Goal: Navigation & Orientation: Find specific page/section

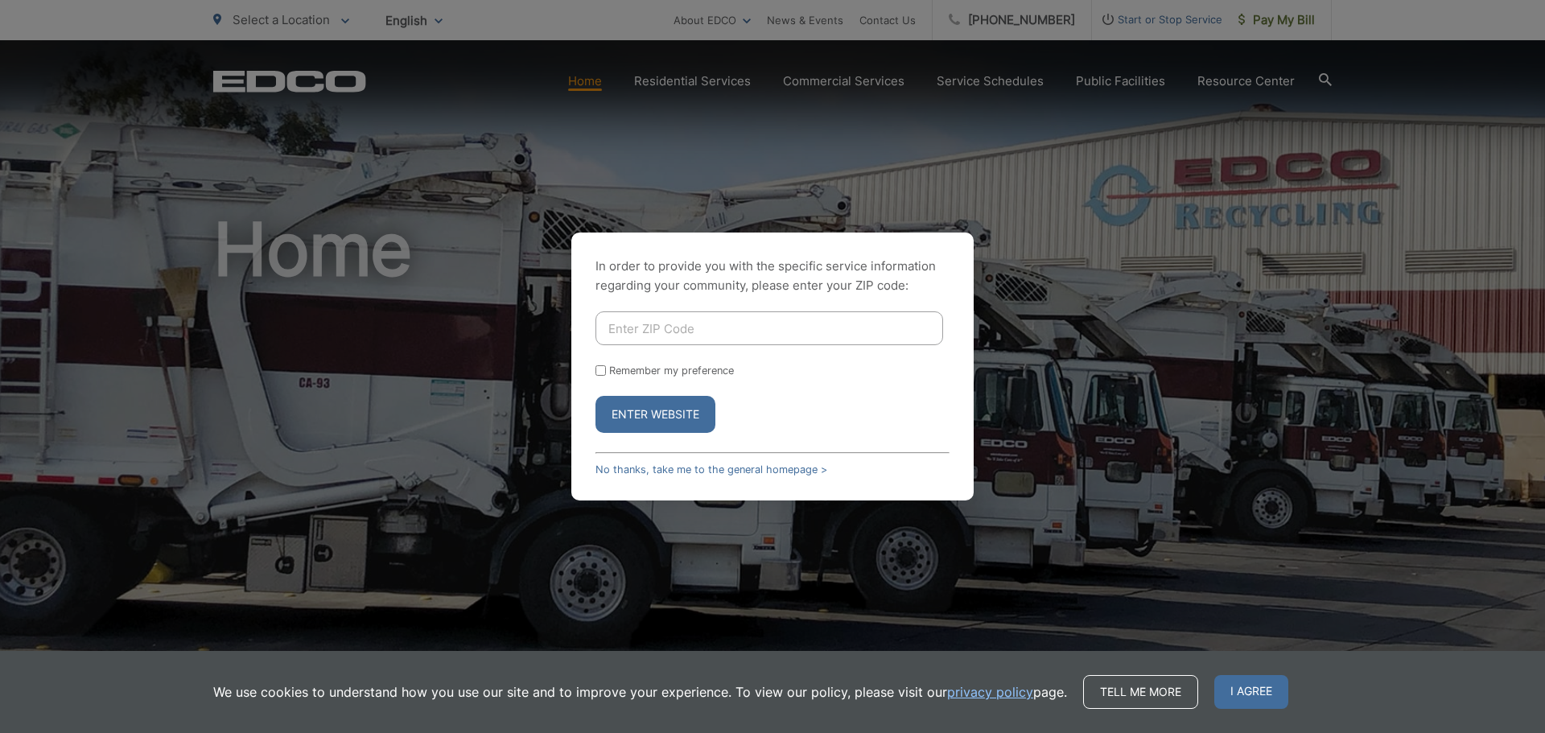
click at [1155, 402] on div "In order to provide you with the specific service information regarding your co…" at bounding box center [772, 366] width 1545 height 733
click at [1237, 681] on span "I agree" at bounding box center [1251, 692] width 74 height 34
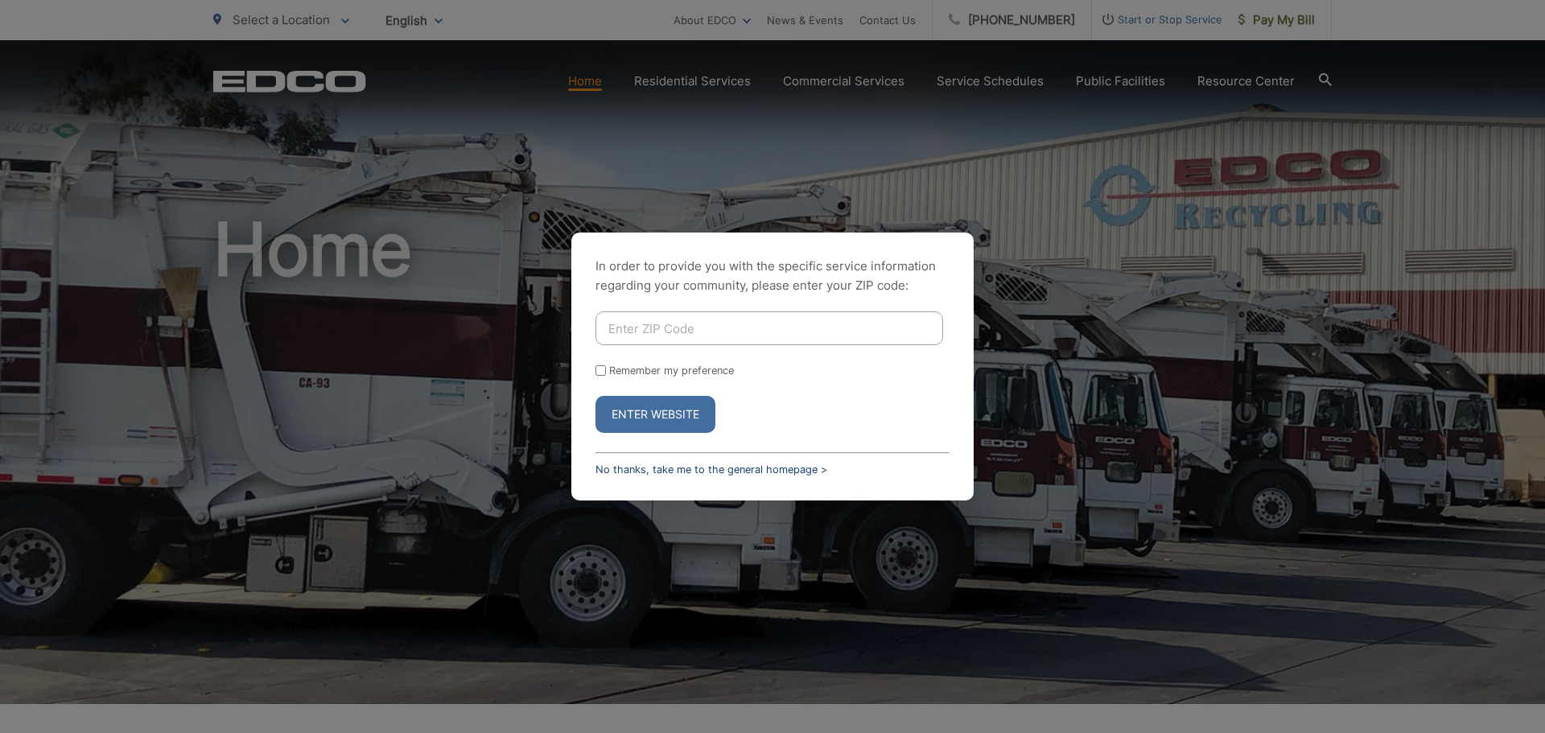
click at [649, 465] on link "No thanks, take me to the general homepage >" at bounding box center [711, 469] width 232 height 12
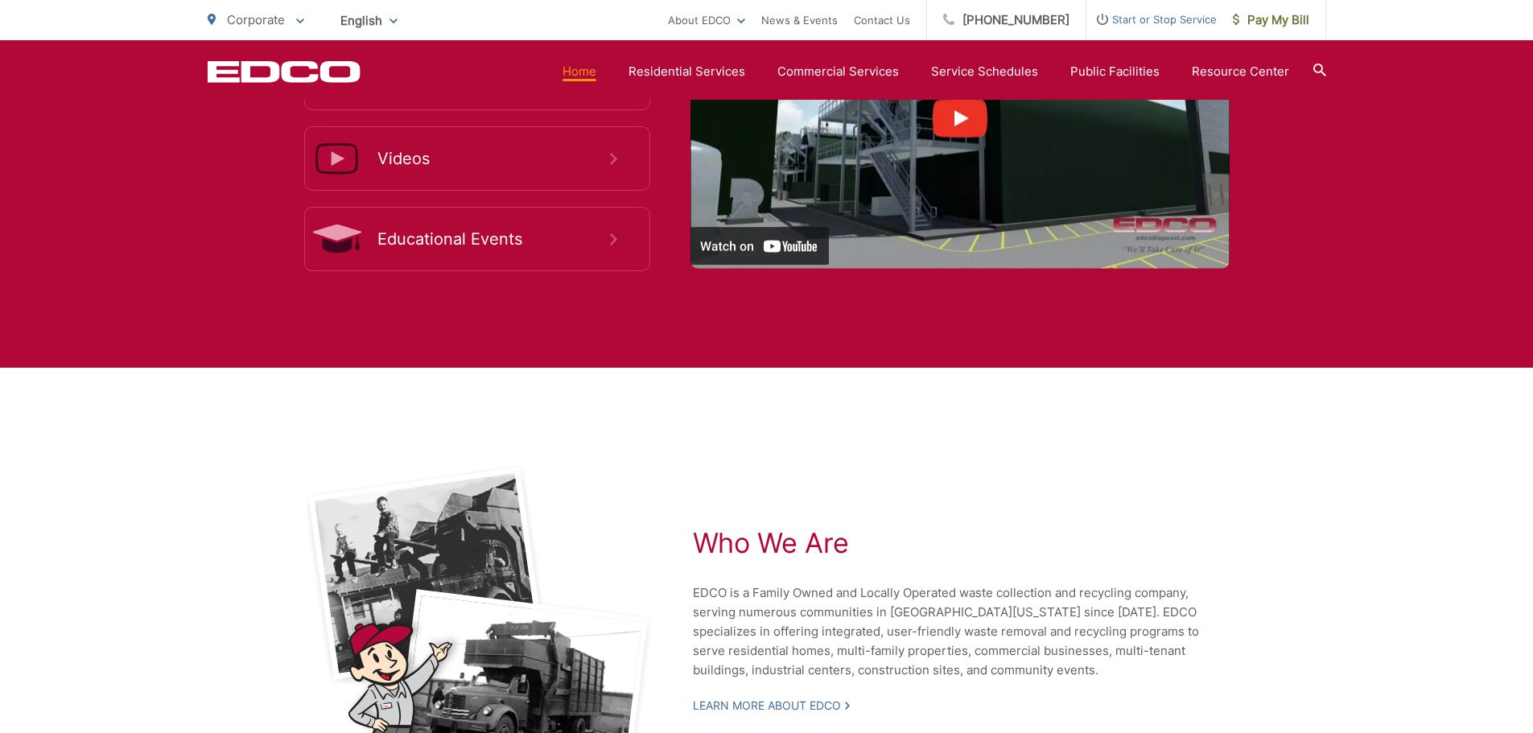
scroll to position [3239, 0]
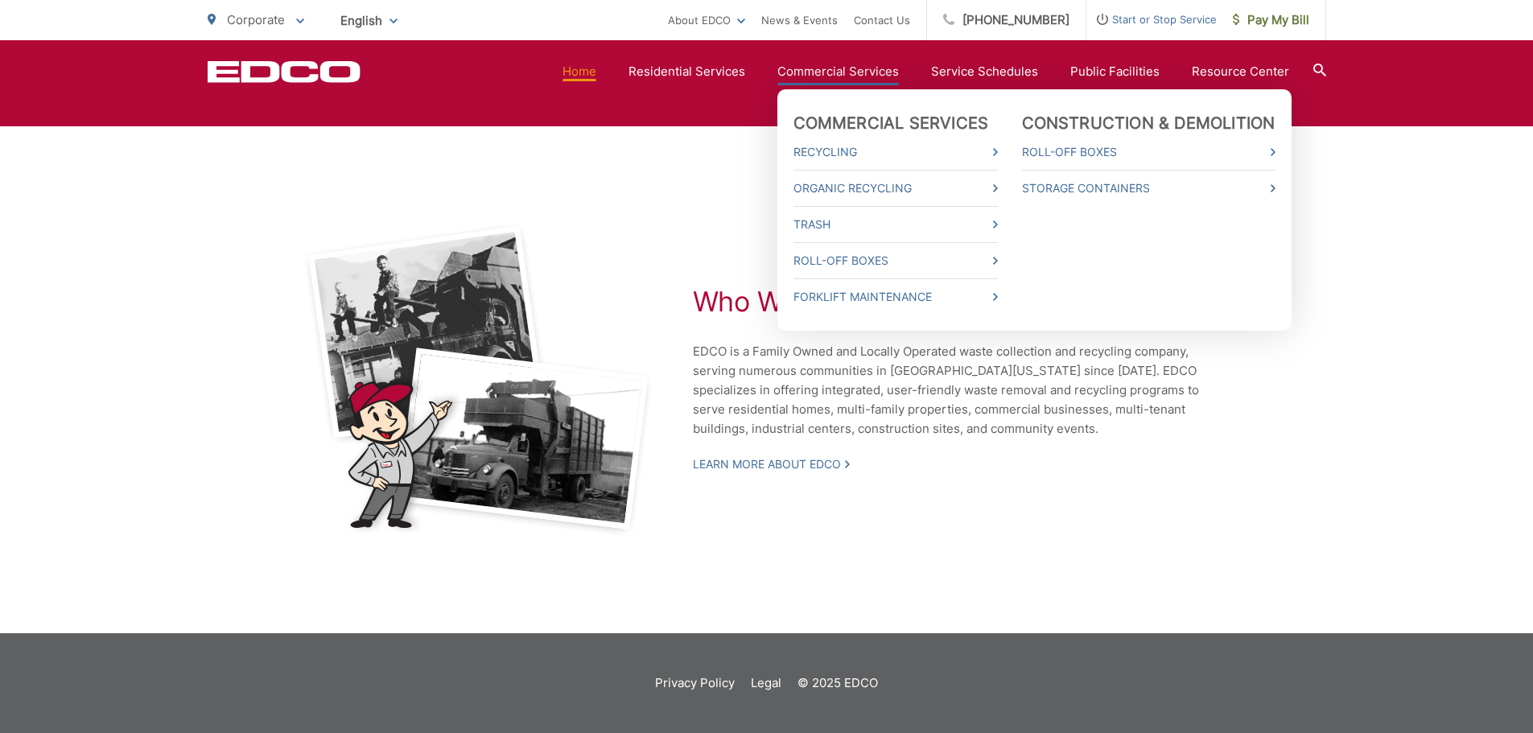
click at [856, 71] on link "Commercial Services" at bounding box center [837, 71] width 121 height 19
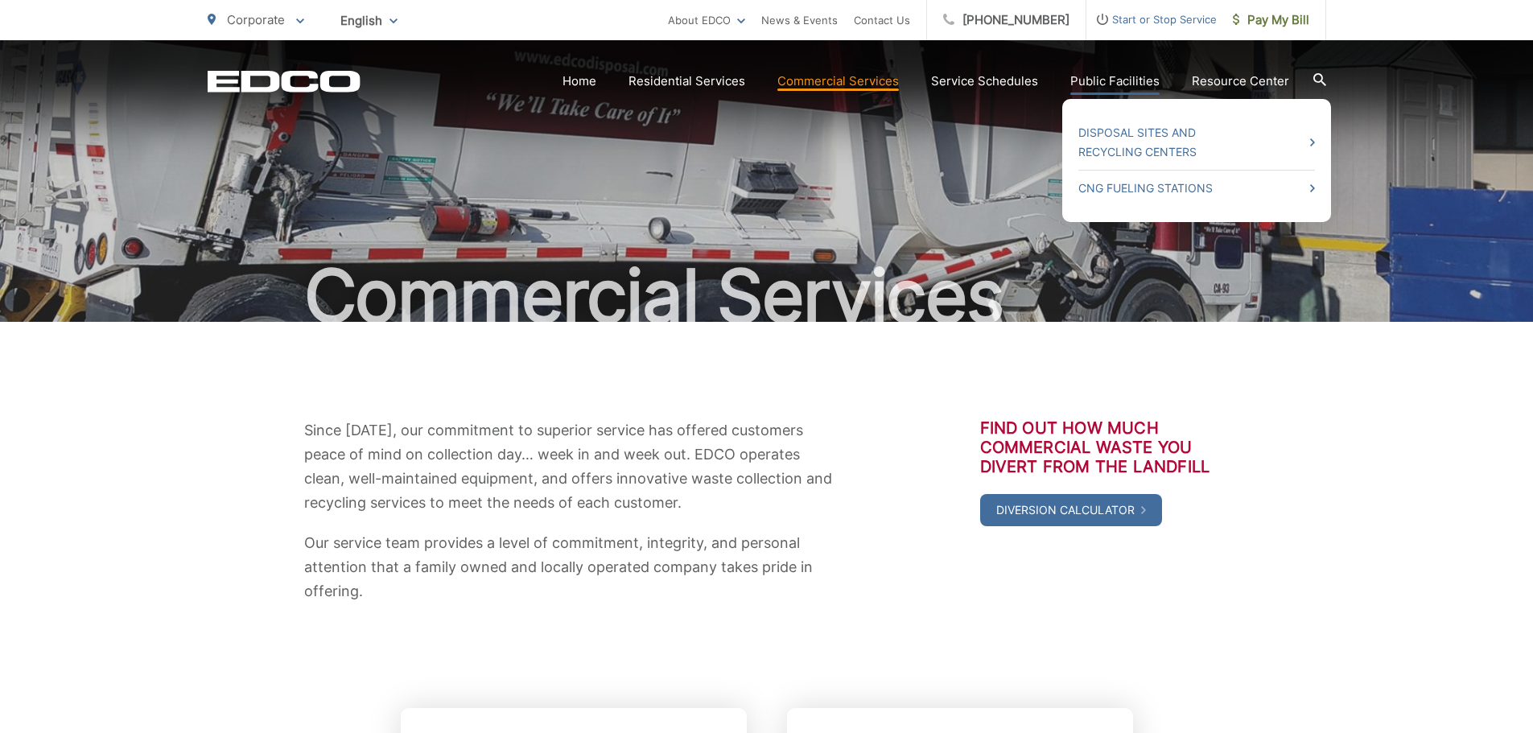
click at [1095, 77] on link "Public Facilities" at bounding box center [1114, 81] width 89 height 19
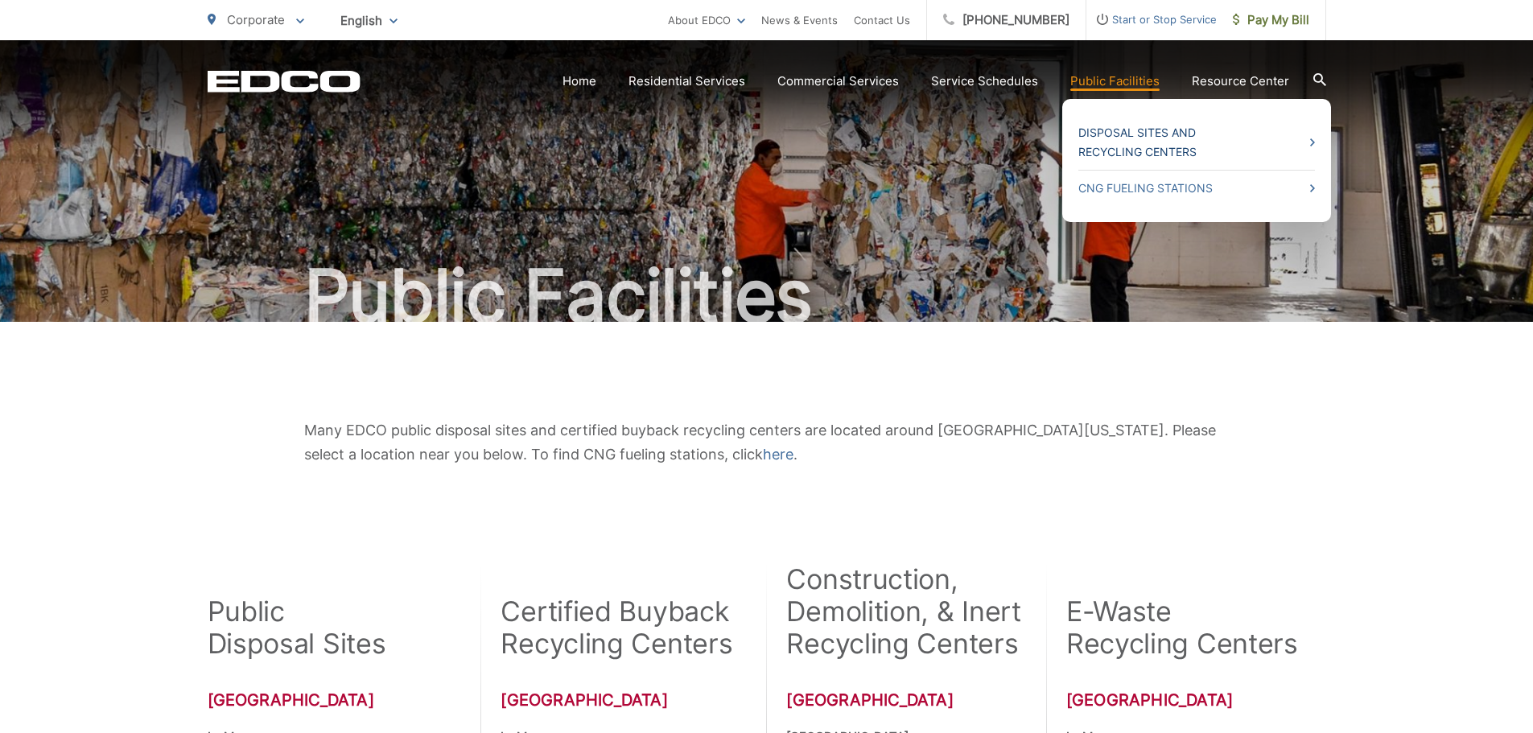
click at [1118, 138] on link "Disposal Sites and Recycling Centers" at bounding box center [1196, 142] width 237 height 39
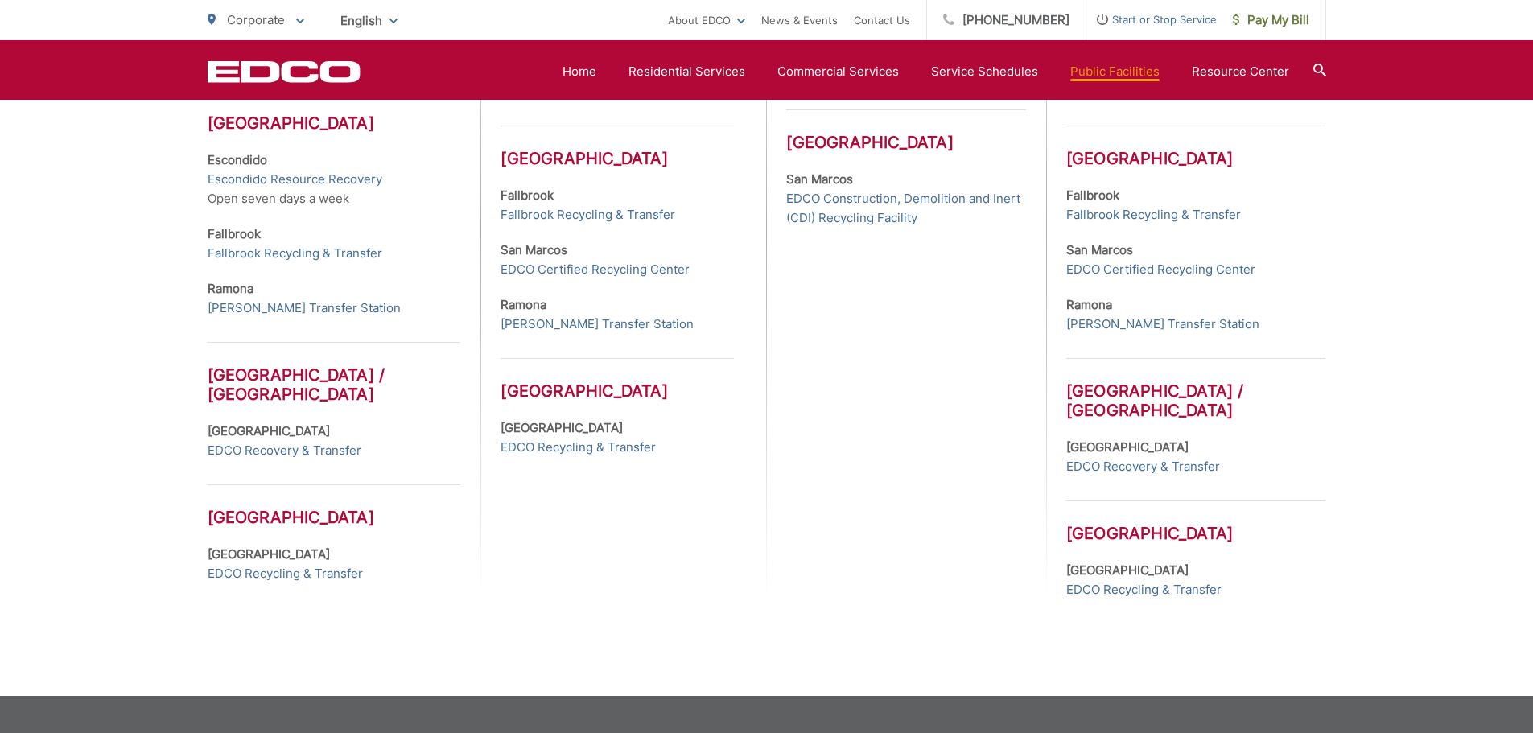
scroll to position [724, 0]
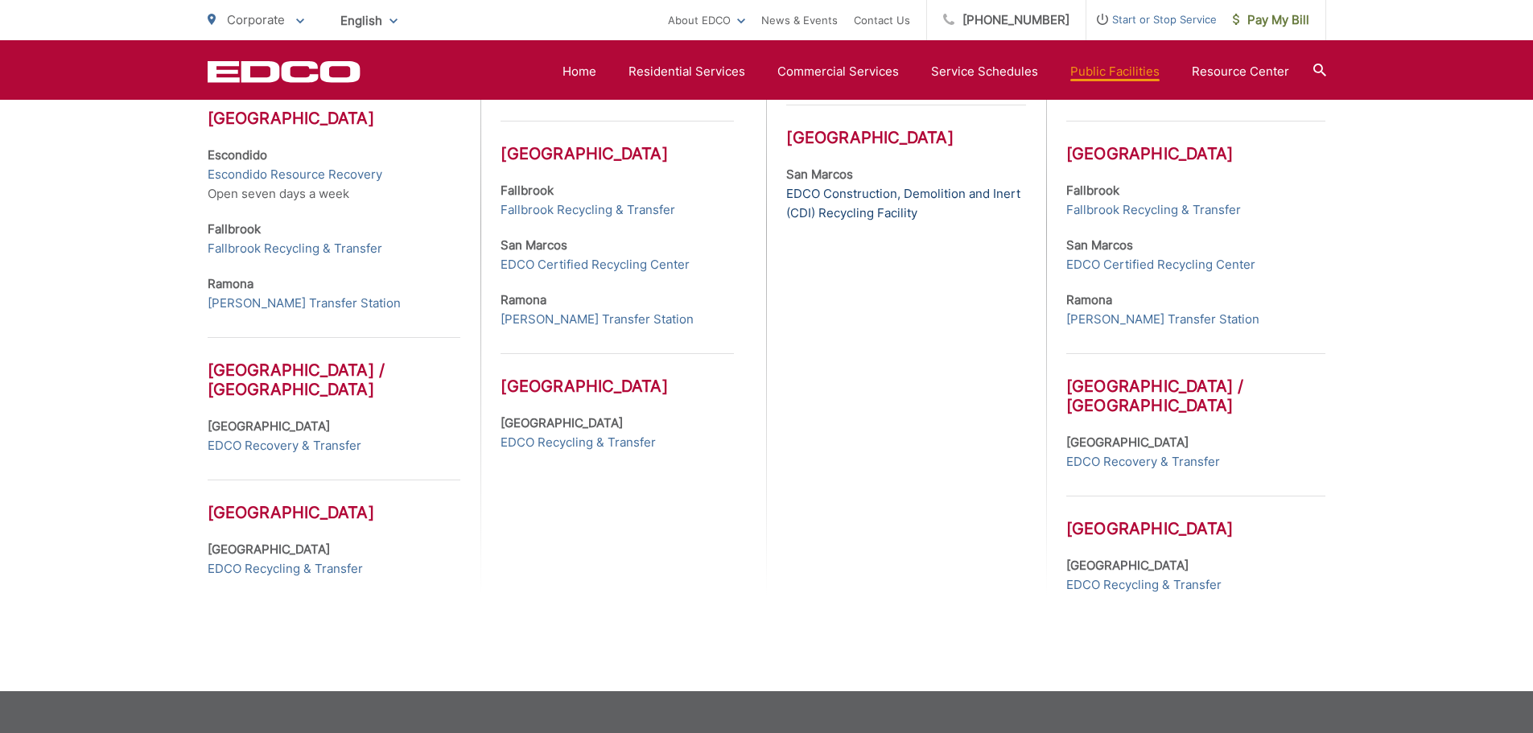
click at [891, 196] on link "EDCO Construction, Demolition and Inert (CDI) Recycling Facility" at bounding box center [905, 203] width 239 height 39
click at [1176, 210] on link "Fallbrook Recycling & Transfer" at bounding box center [1153, 209] width 175 height 19
click at [275, 453] on link "EDCO Recovery & Transfer" at bounding box center [285, 445] width 154 height 19
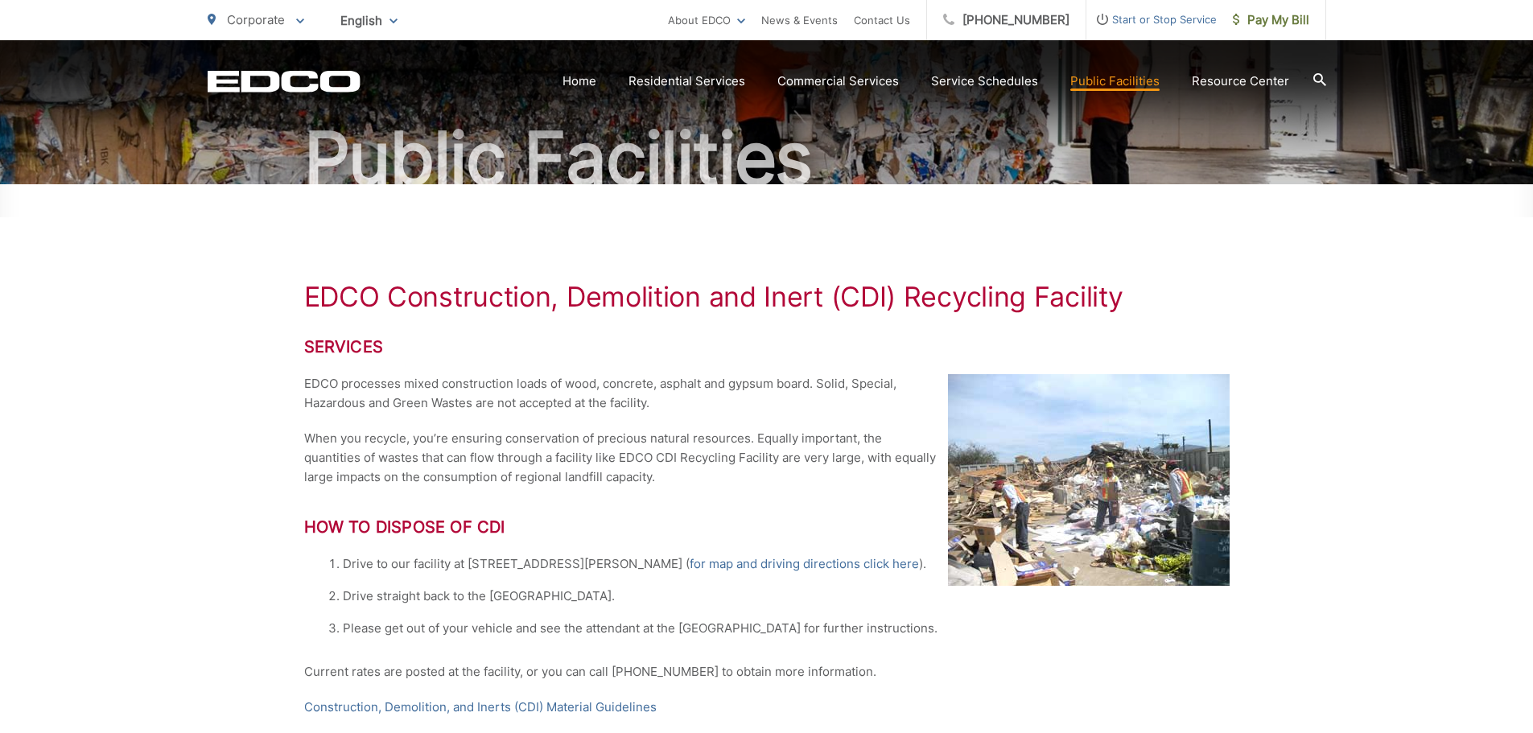
scroll to position [322, 0]
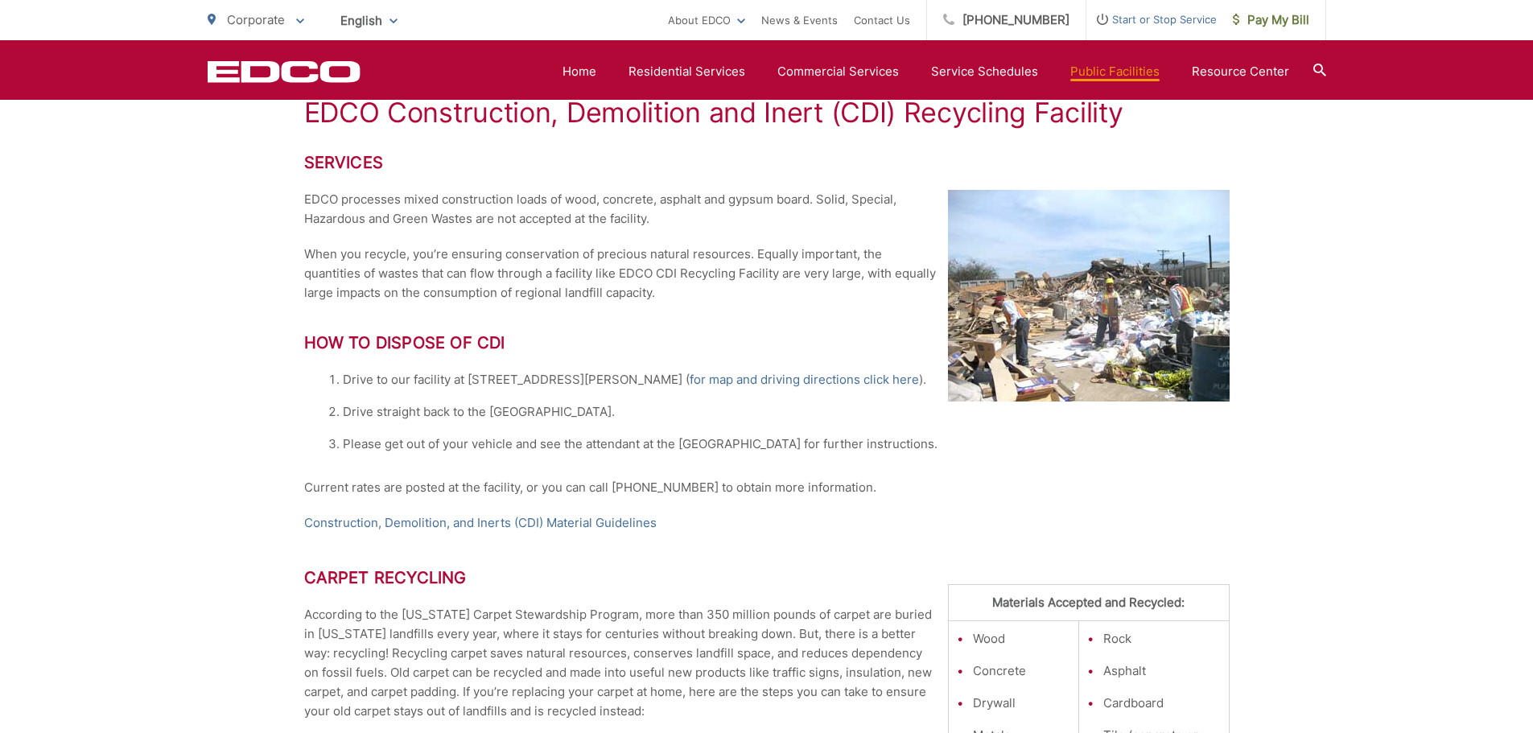
click at [1102, 334] on img at bounding box center [1089, 296] width 282 height 212
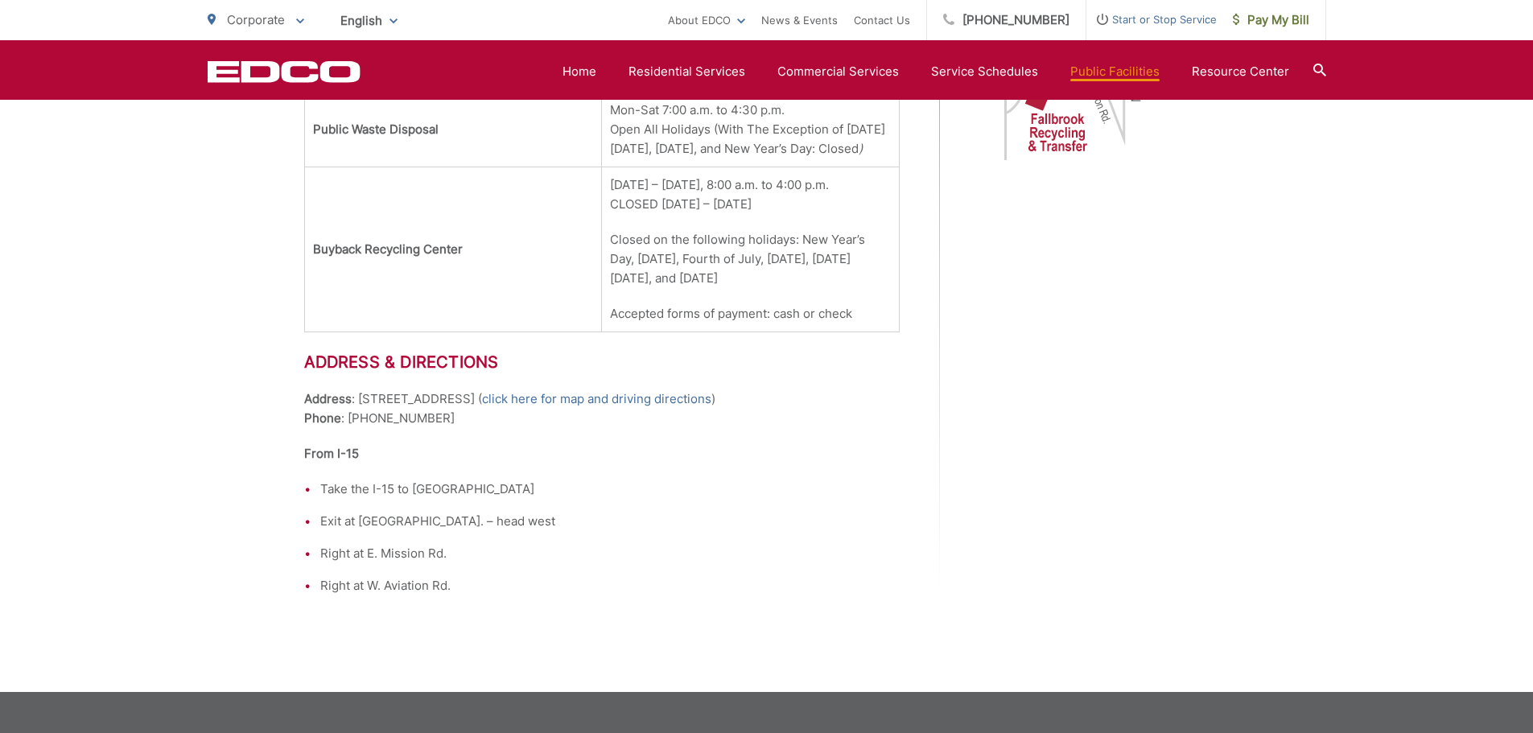
scroll to position [1010, 0]
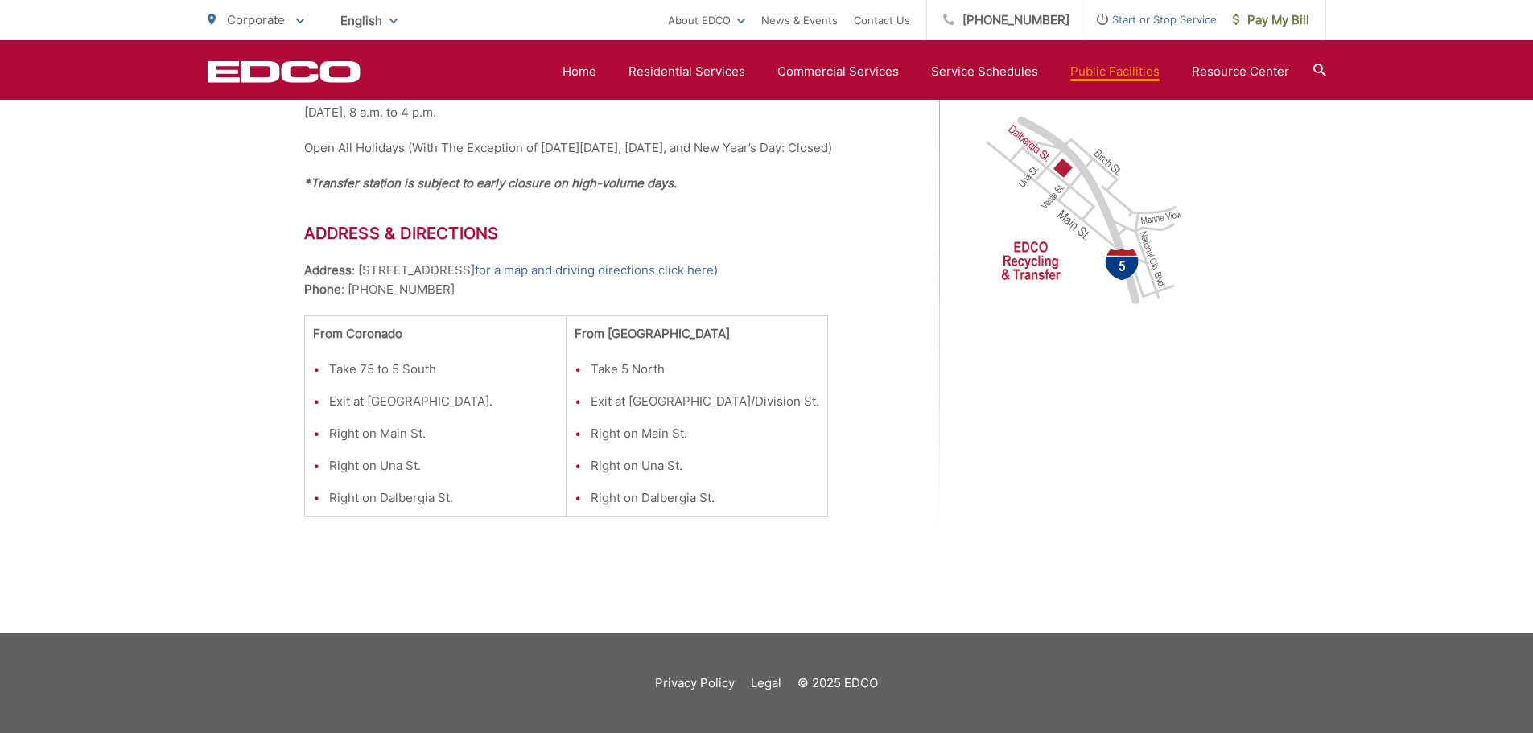
scroll to position [809, 0]
